Goal: Transaction & Acquisition: Book appointment/travel/reservation

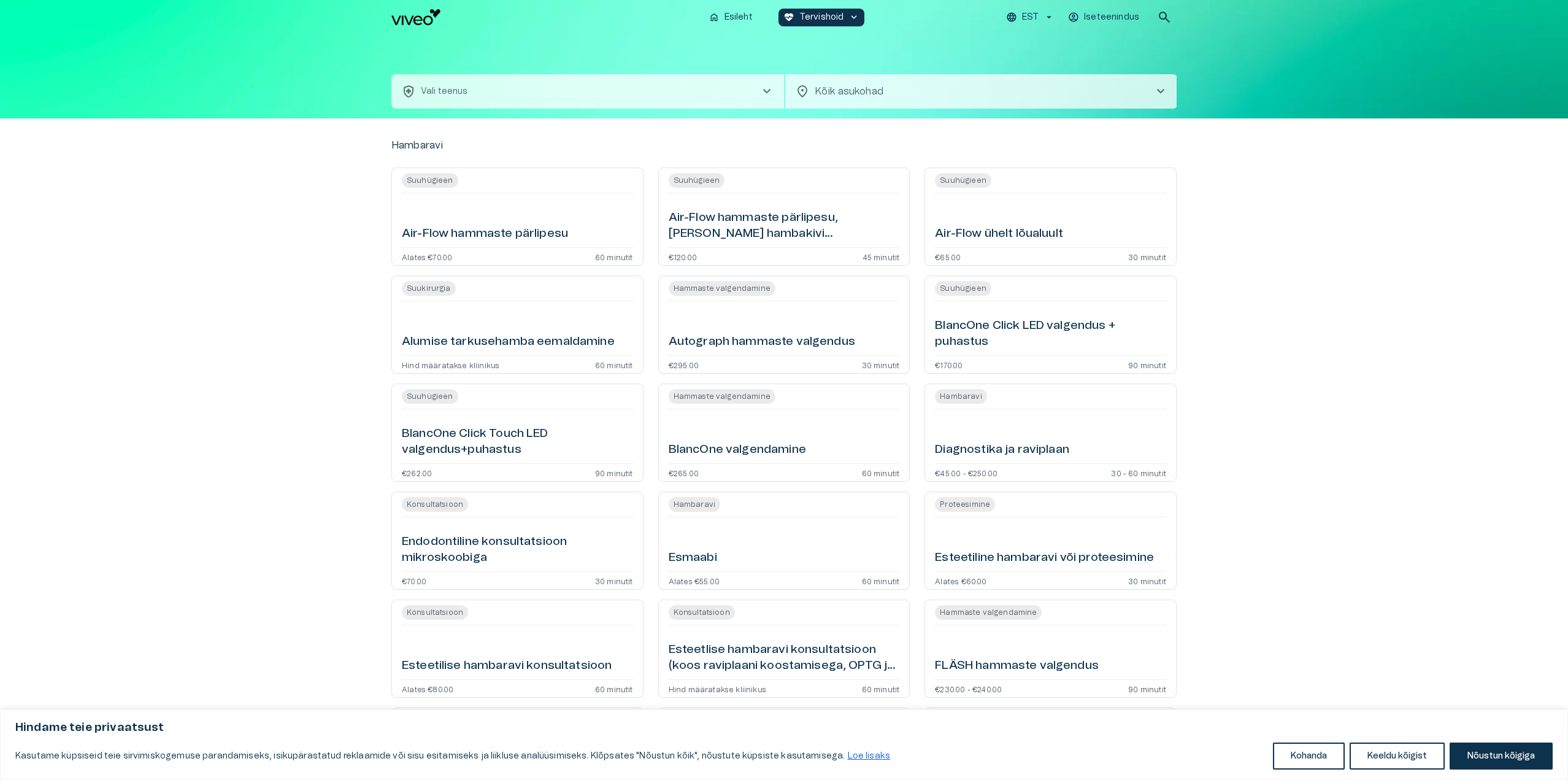
type input "**********"
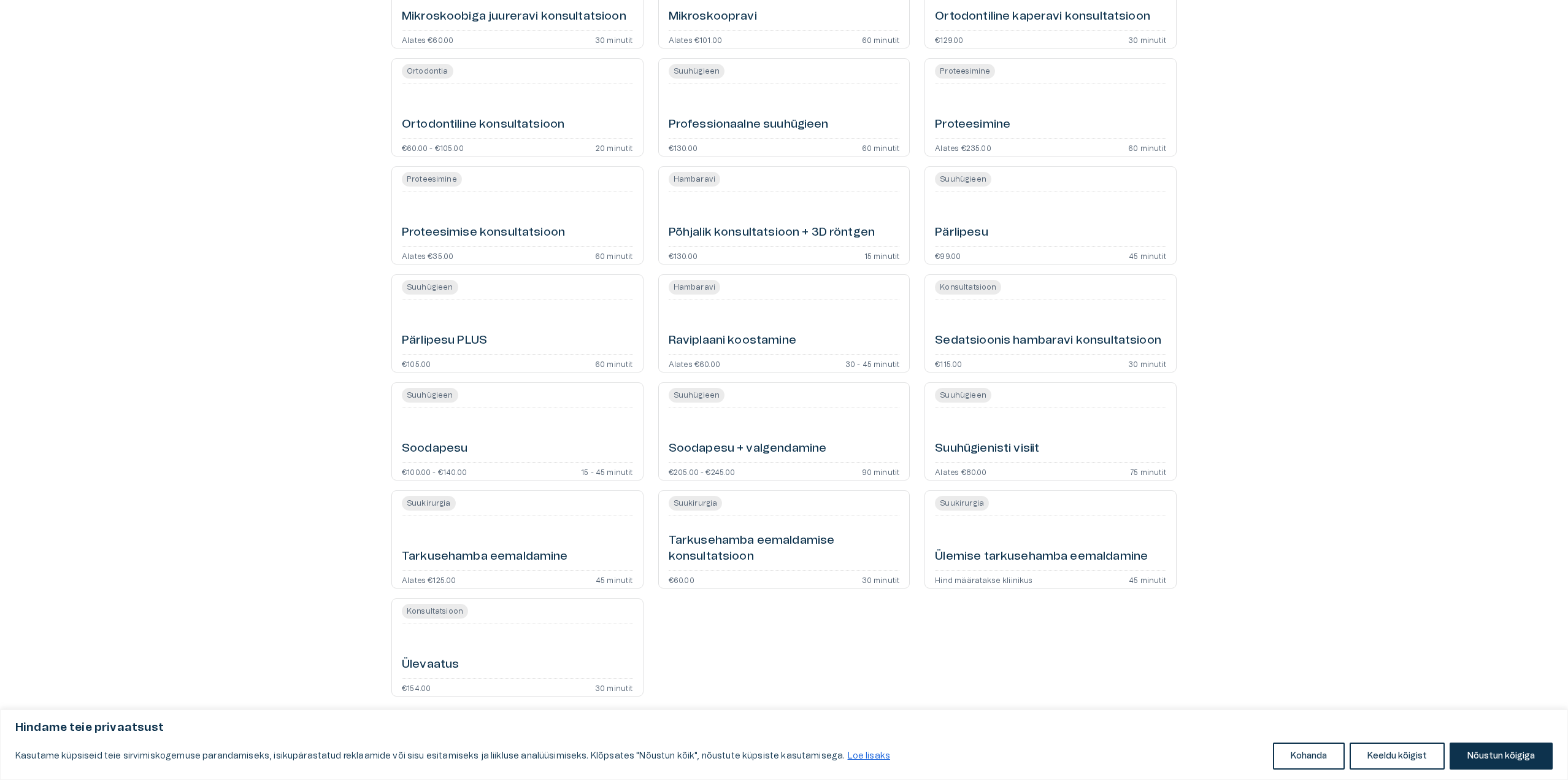
scroll to position [2167, 0]
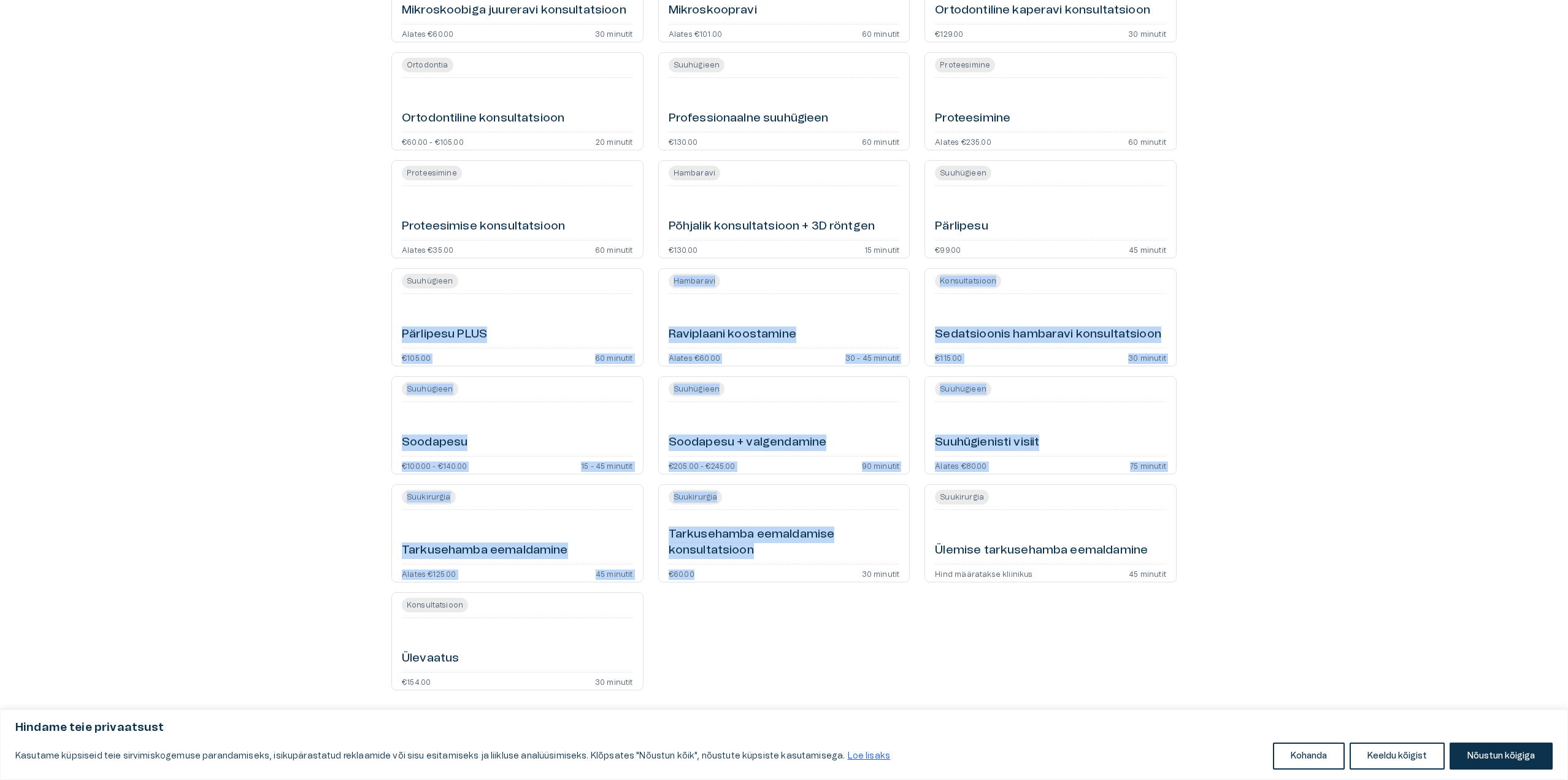
drag, startPoint x: 765, startPoint y: 667, endPoint x: 649, endPoint y: 362, distance: 326.3
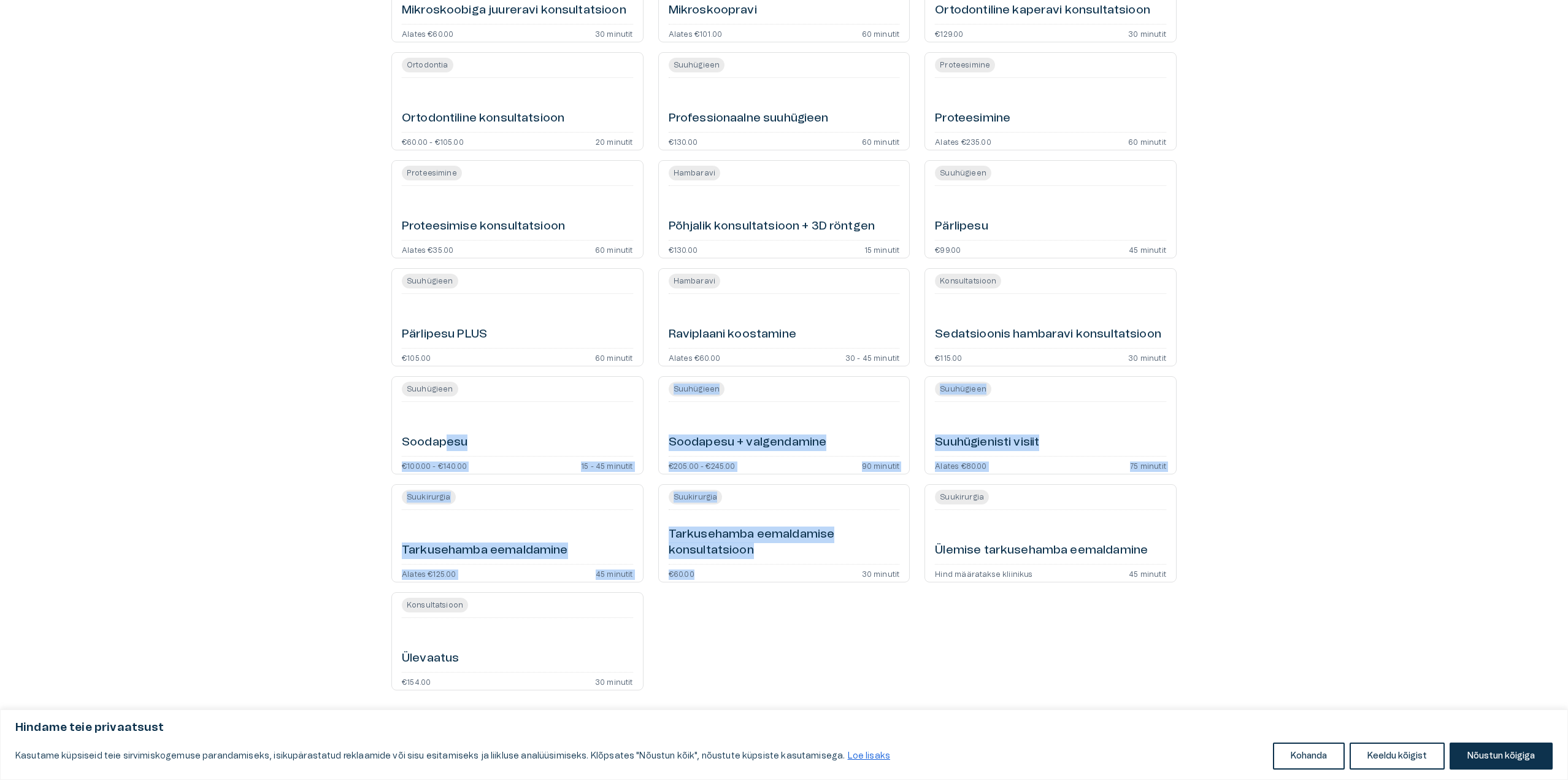
drag, startPoint x: 738, startPoint y: 685, endPoint x: 445, endPoint y: 422, distance: 393.7
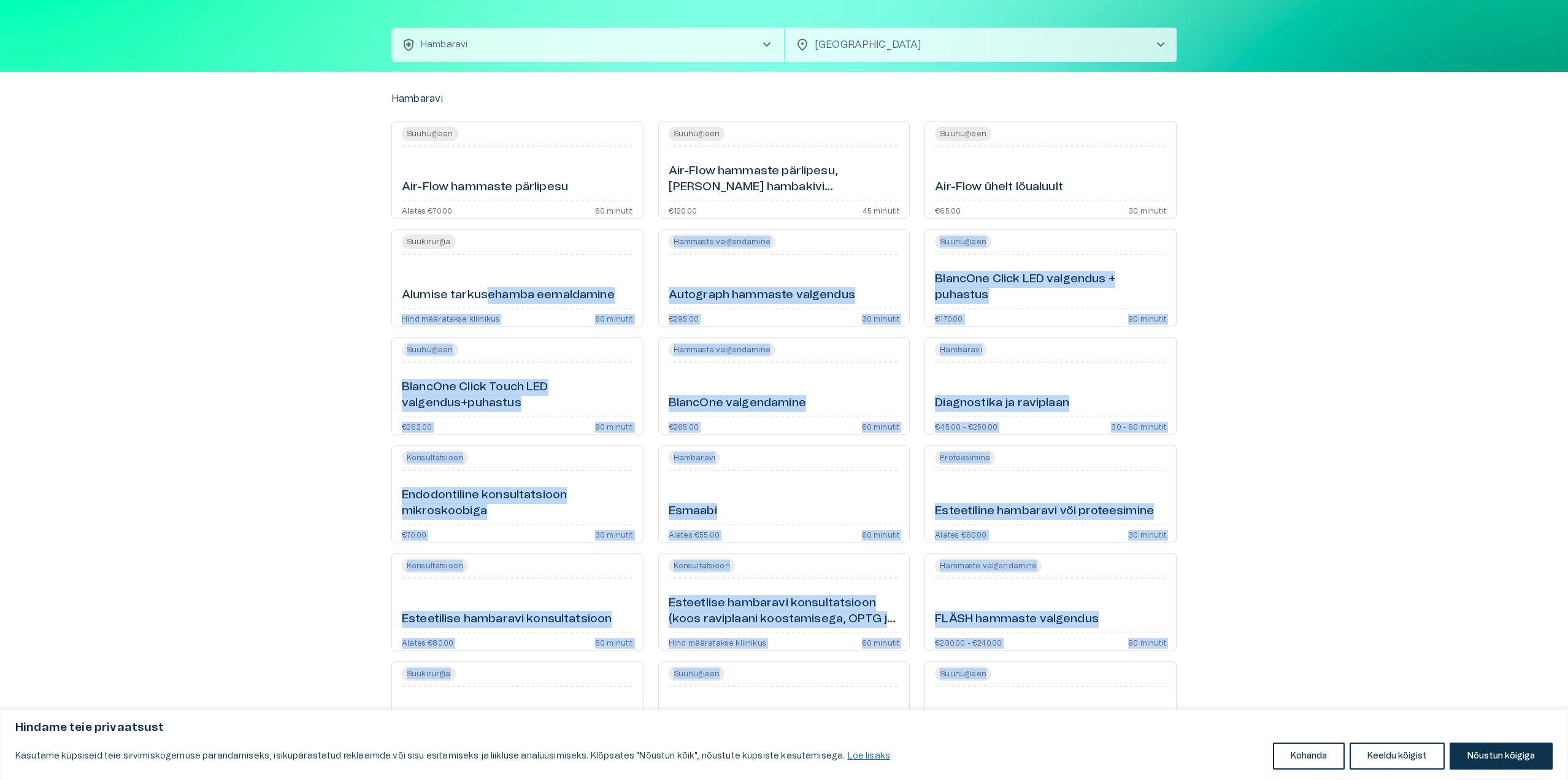
scroll to position [0, 0]
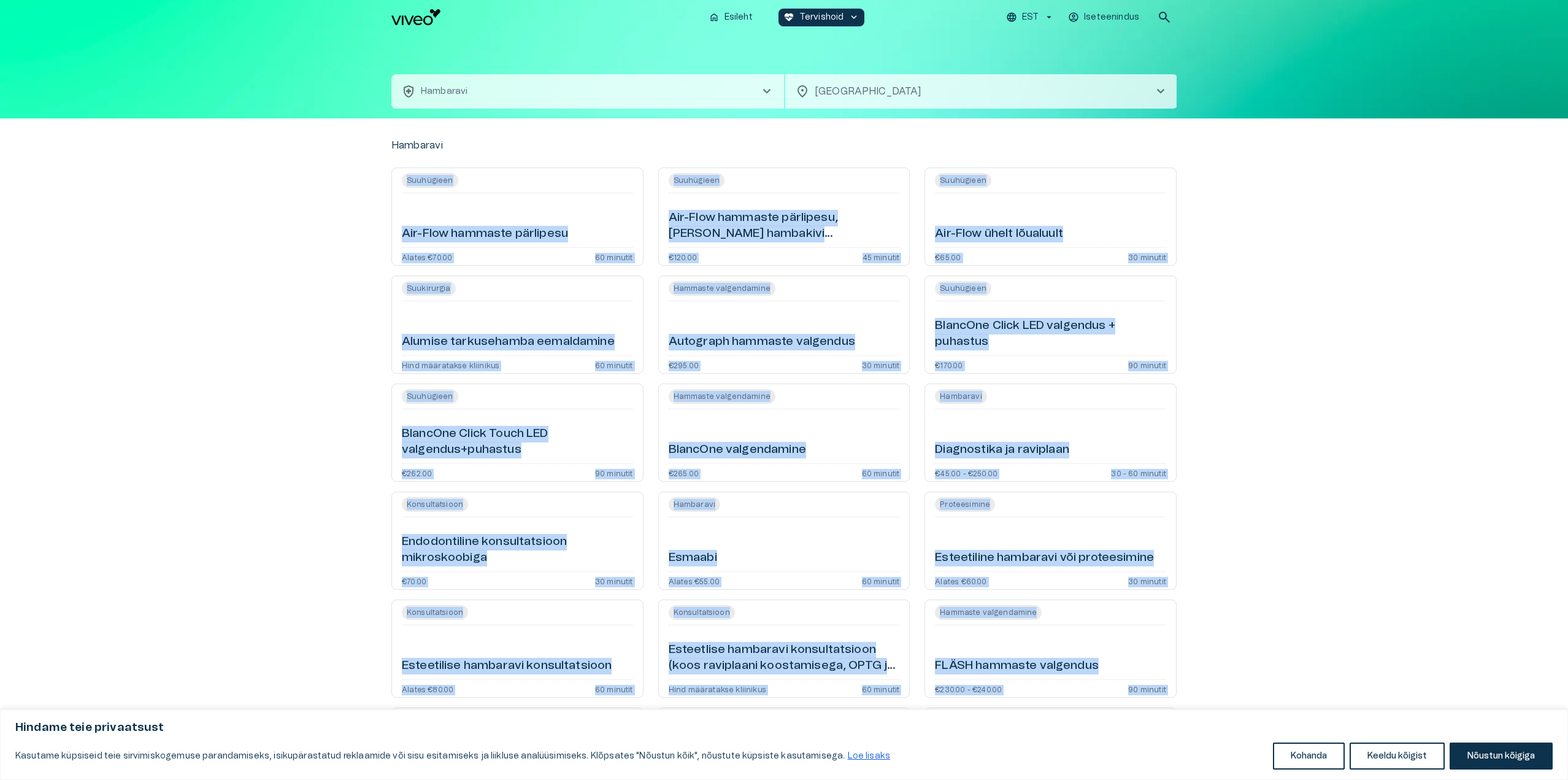
drag, startPoint x: 662, startPoint y: 695, endPoint x: 379, endPoint y: 176, distance: 591.1
copy div "Suuhügieen Air-Flow hammaste pärlipesu Alates €70.00 60 minutit Suuhügieen Air-…"
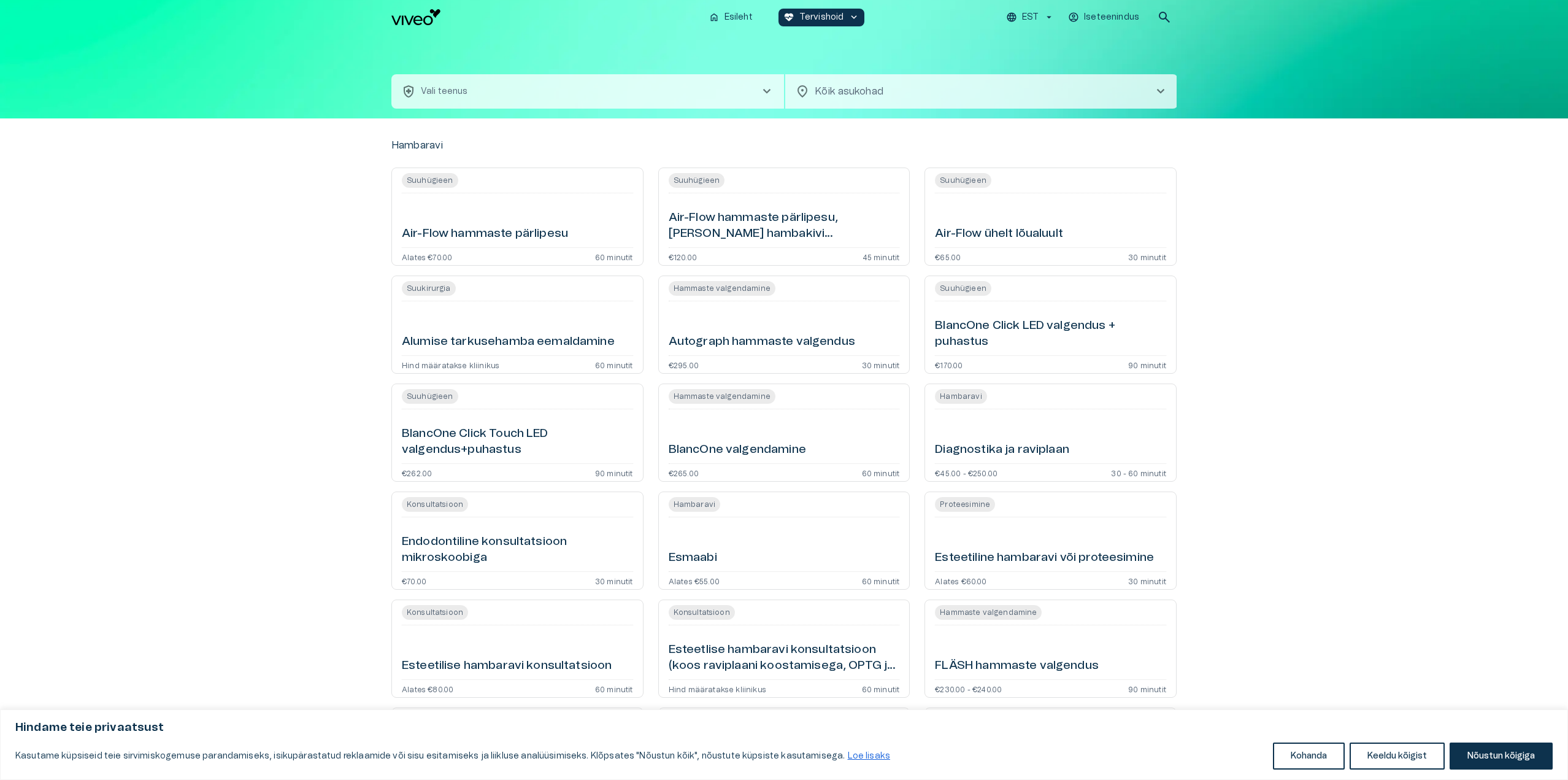
type input "**********"
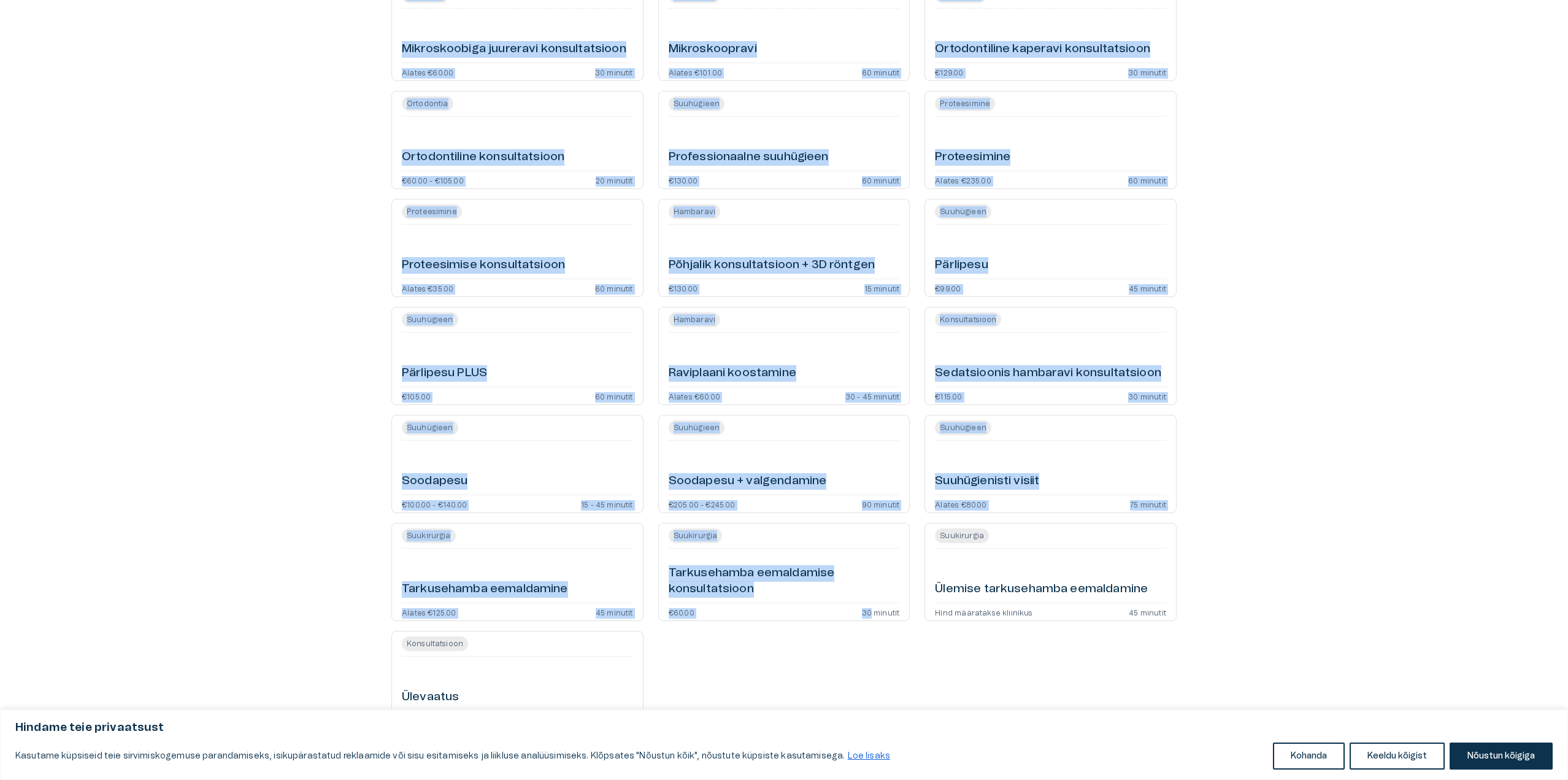
scroll to position [2167, 0]
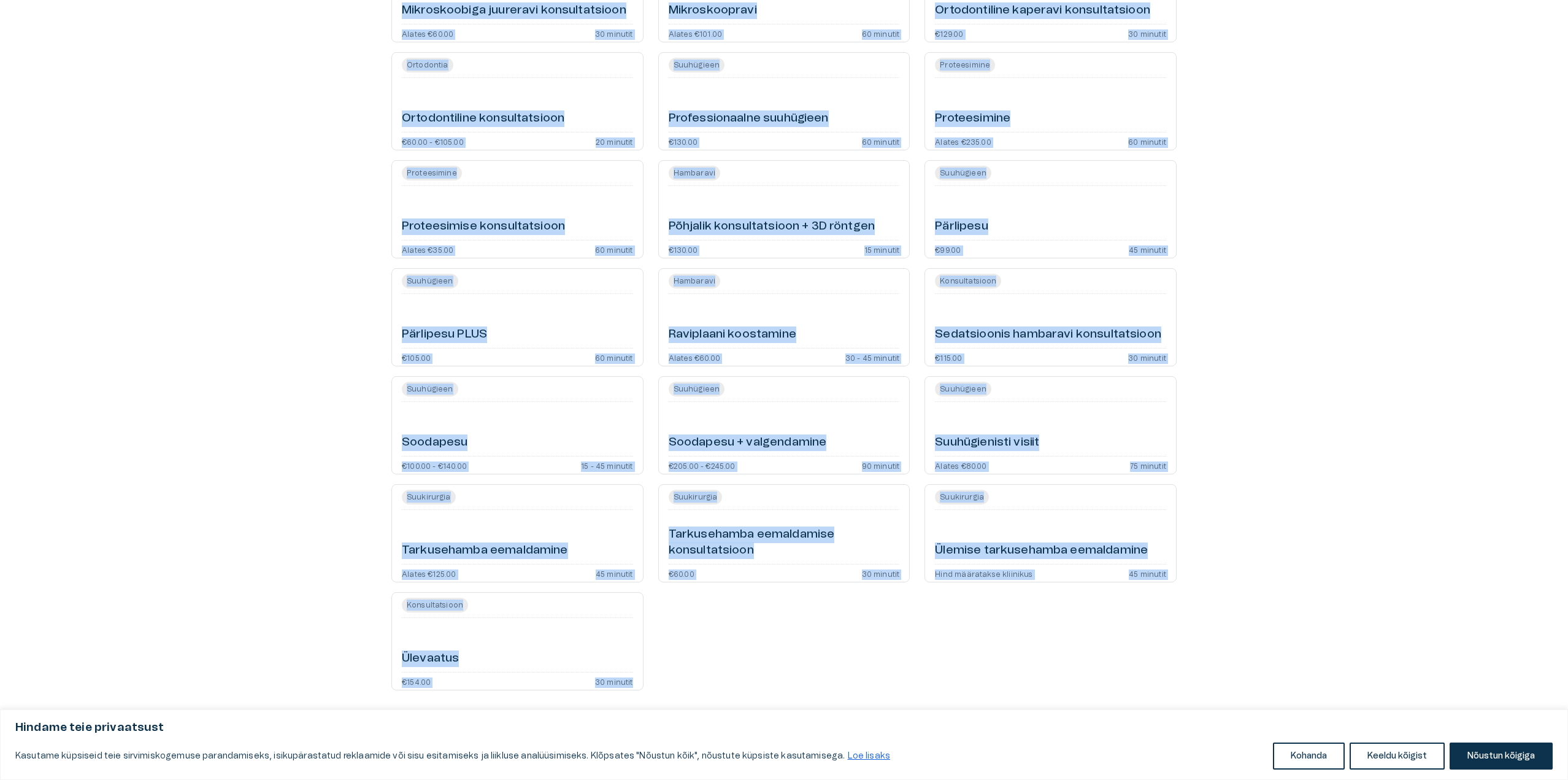
drag, startPoint x: 383, startPoint y: 152, endPoint x: 636, endPoint y: 696, distance: 600.0
copy div "Loremipsu Dolorsitam Con-Adip elitsedd eiusmodte Incidi €03.72 10 utlabor Etdol…"
